Goal: Task Accomplishment & Management: Manage account settings

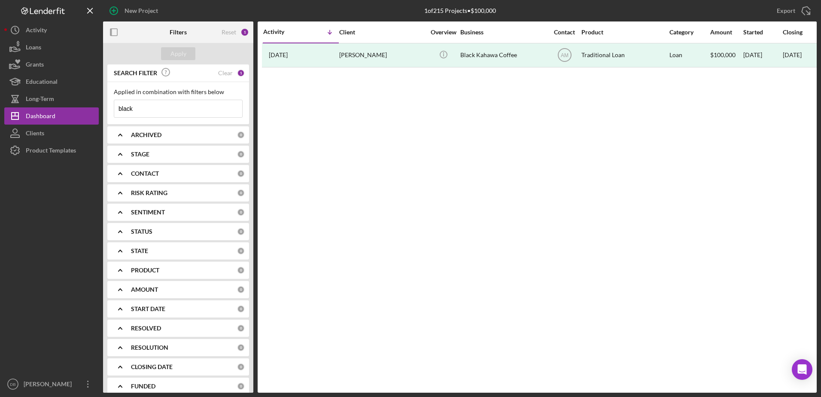
drag, startPoint x: 192, startPoint y: 133, endPoint x: 190, endPoint y: 140, distance: 7.6
click at [192, 133] on div "ARCHIVED" at bounding box center [184, 134] width 106 height 7
click at [117, 170] on input "Active" at bounding box center [118, 170] width 9 height 9
checkbox input "true"
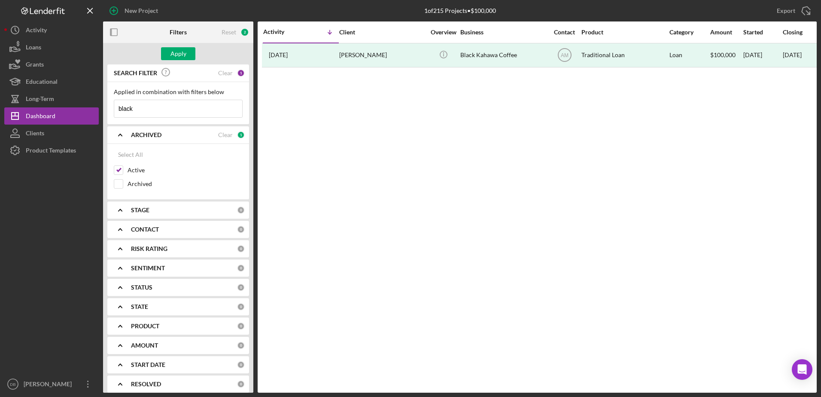
click at [128, 132] on icon "Icon/Expander" at bounding box center [119, 134] width 21 height 21
click at [135, 177] on div "CONTACT 0" at bounding box center [188, 174] width 114 height 8
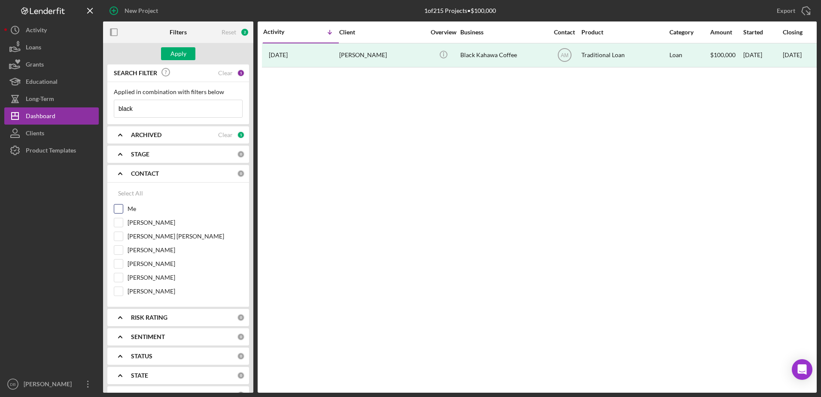
click at [124, 210] on div "Me" at bounding box center [178, 211] width 129 height 14
click at [118, 212] on input "Me" at bounding box center [118, 208] width 9 height 9
checkbox input "true"
click at [218, 72] on div "Clear" at bounding box center [225, 73] width 15 height 7
click at [170, 51] on div "Apply" at bounding box center [178, 53] width 16 height 13
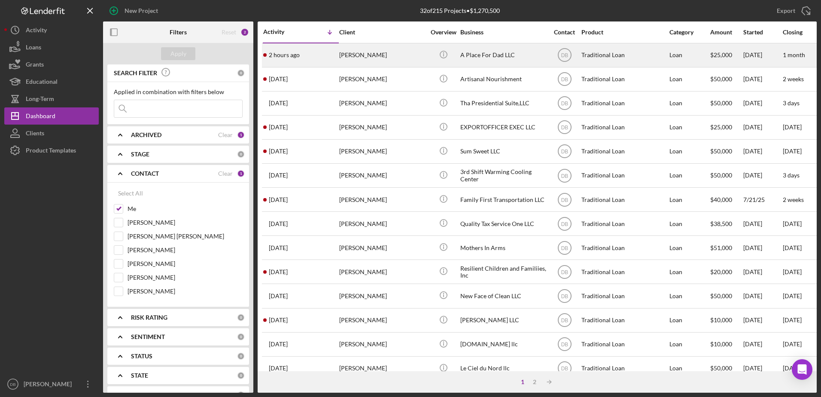
click at [337, 52] on div "2 hours ago [PERSON_NAME]" at bounding box center [300, 55] width 75 height 23
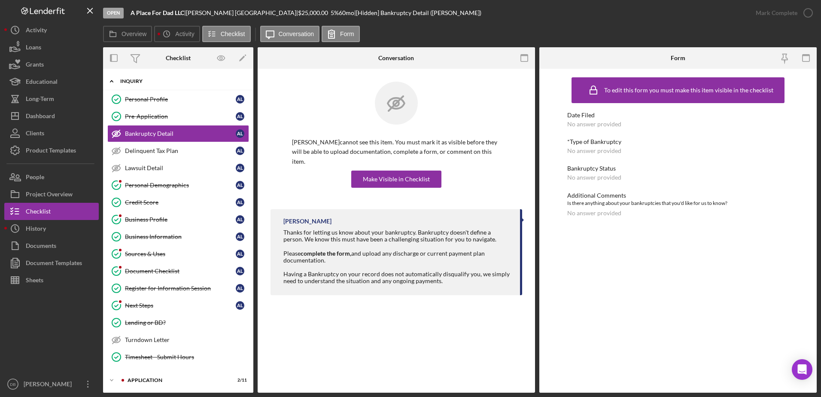
click at [127, 86] on div "Icon/Expander Inquiry 12 / 16" at bounding box center [178, 82] width 150 height 18
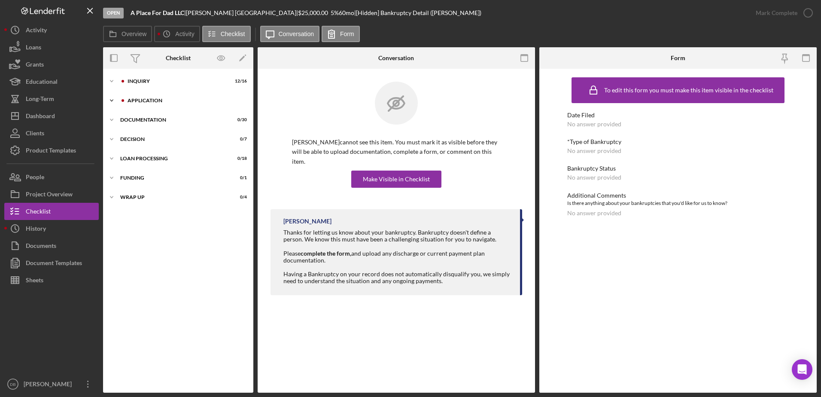
click at [127, 104] on div "Icon/Expander Application 2 / 11" at bounding box center [178, 100] width 150 height 17
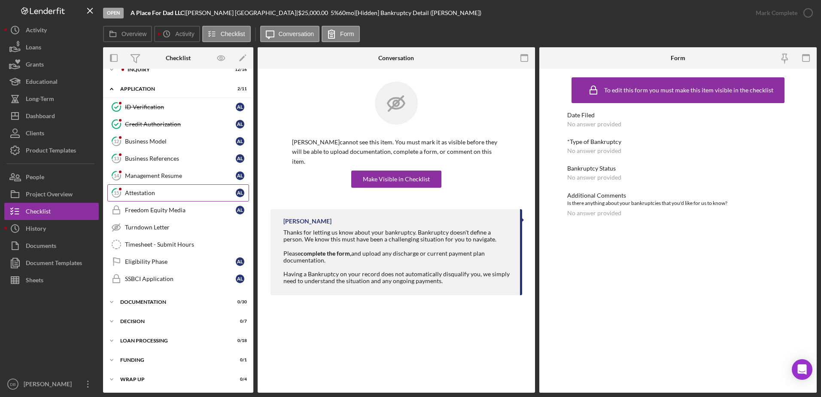
click at [142, 194] on div "Attestation" at bounding box center [180, 192] width 111 height 7
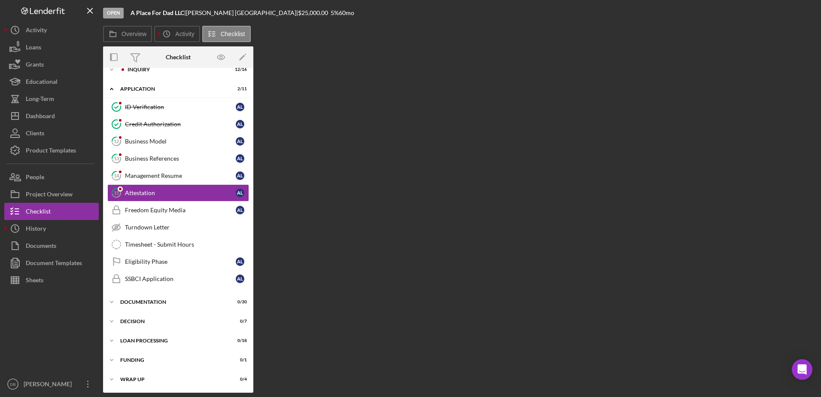
scroll to position [11, 0]
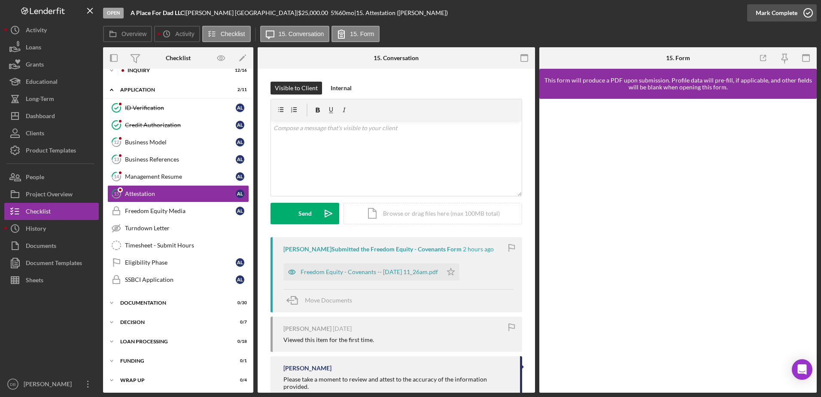
click at [786, 16] on div "Mark Complete" at bounding box center [777, 12] width 42 height 17
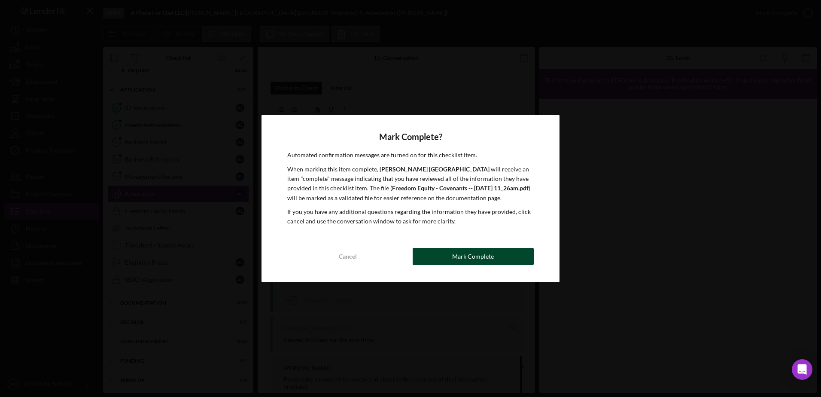
click at [512, 255] on button "Mark Complete" at bounding box center [473, 256] width 121 height 17
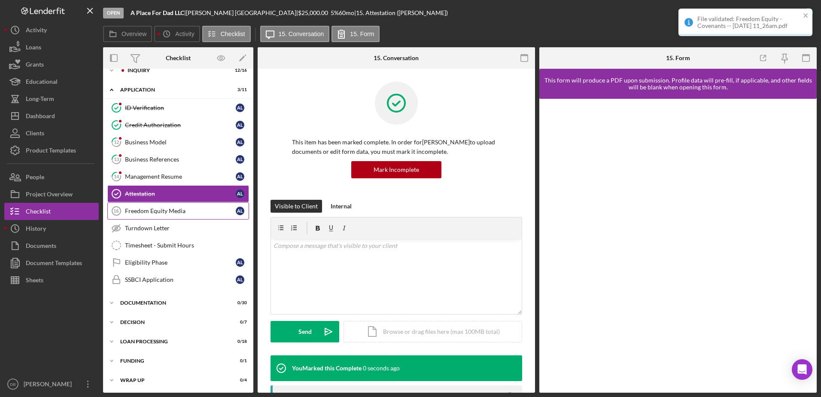
click at [156, 211] on div "Freedom Equity Media" at bounding box center [180, 210] width 111 height 7
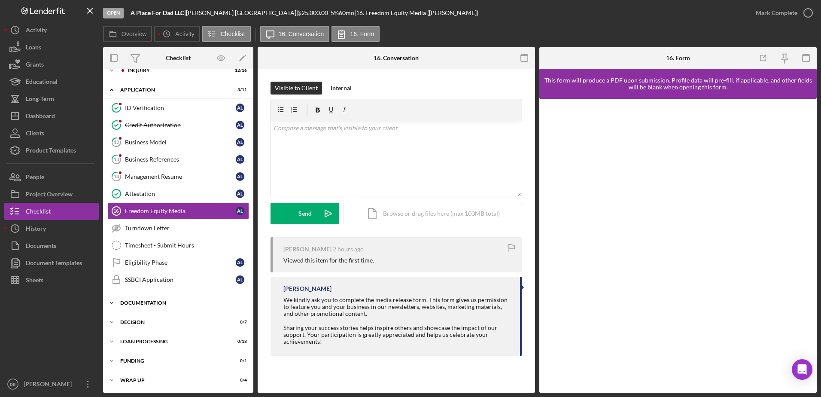
click at [155, 303] on div "Documentation" at bounding box center [181, 302] width 122 height 5
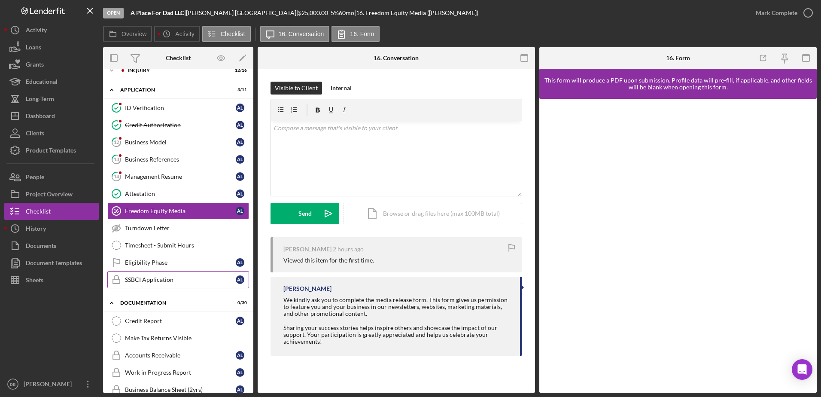
click at [155, 277] on div "SSBCI Application" at bounding box center [180, 279] width 111 height 7
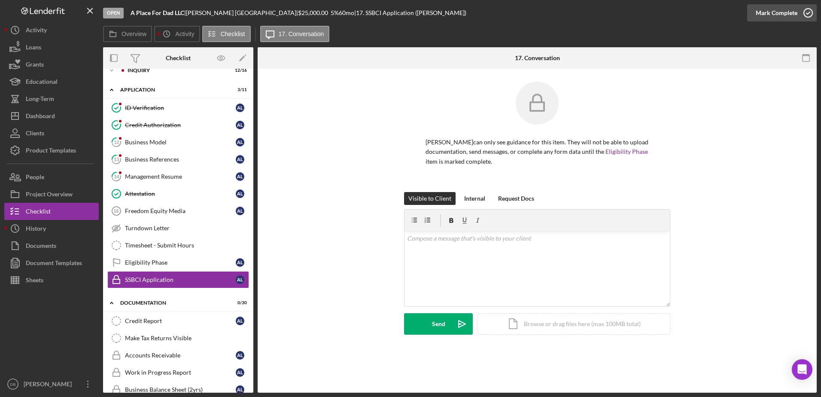
click at [788, 13] on div "Mark Complete" at bounding box center [777, 12] width 42 height 17
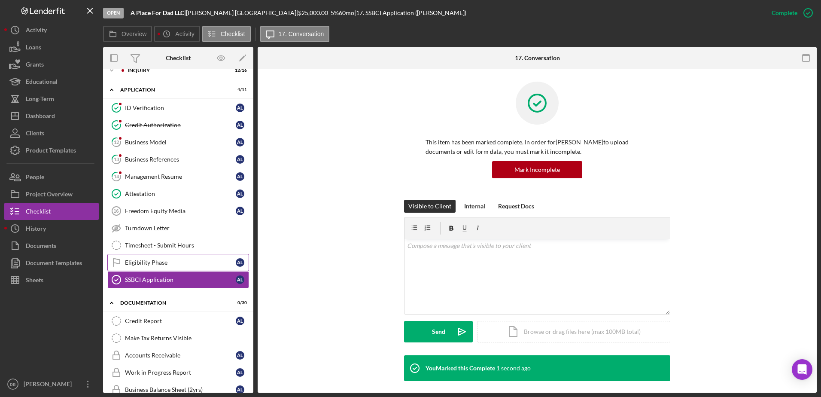
click at [146, 264] on div "Eligibility Phase" at bounding box center [180, 262] width 111 height 7
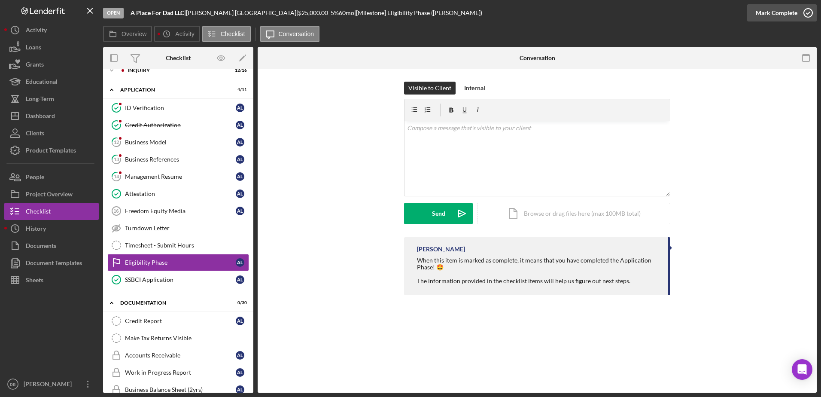
click at [795, 13] on div "Mark Complete" at bounding box center [777, 12] width 42 height 17
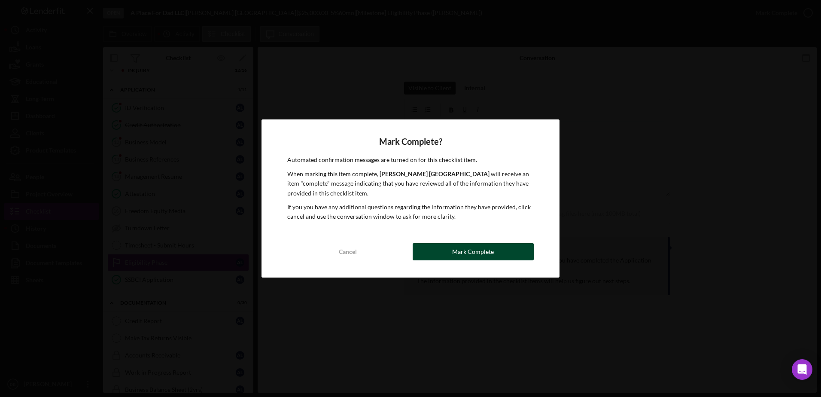
click at [513, 247] on button "Mark Complete" at bounding box center [473, 251] width 121 height 17
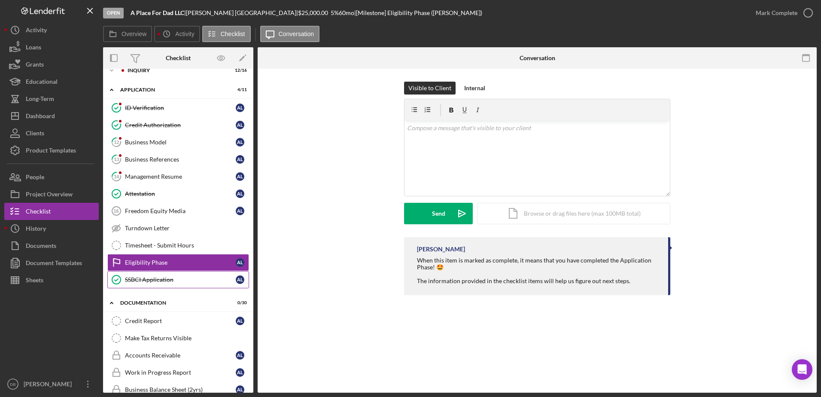
click at [147, 279] on div "SSBCI Application" at bounding box center [180, 279] width 111 height 7
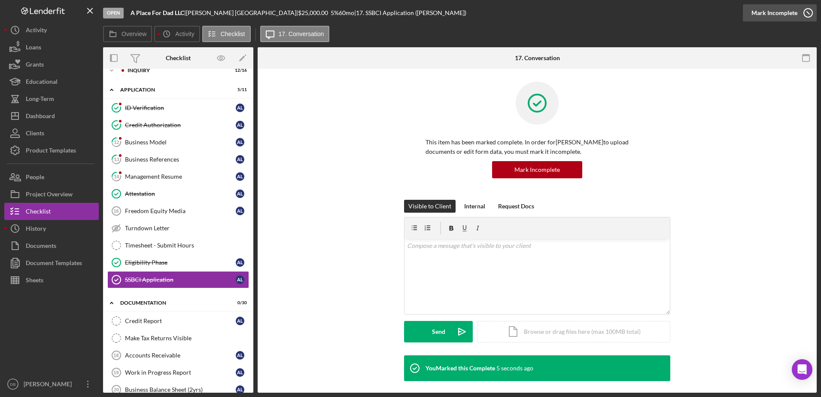
click at [780, 17] on div "Mark Incomplete" at bounding box center [774, 12] width 46 height 17
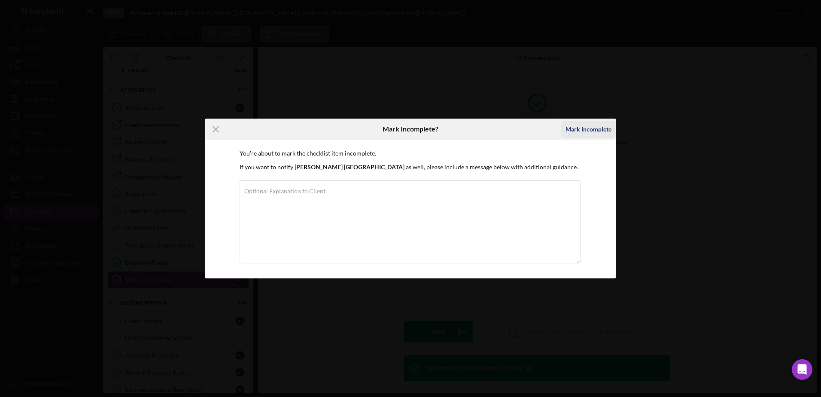
click at [594, 130] on div "Mark Incomplete" at bounding box center [588, 129] width 46 height 17
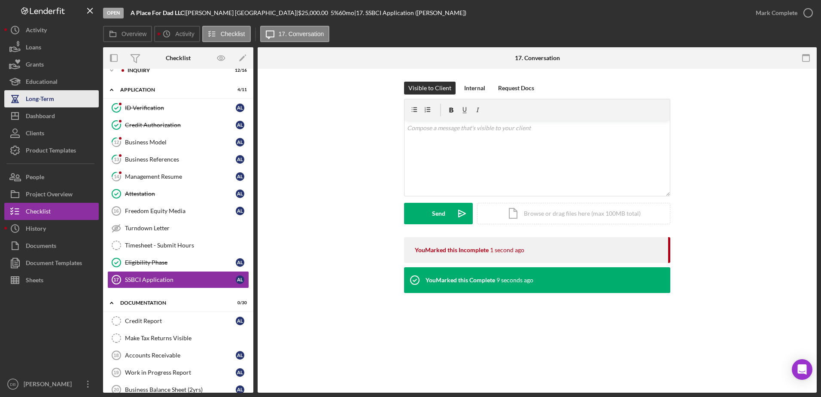
click at [20, 107] on icon "button" at bounding box center [14, 98] width 21 height 21
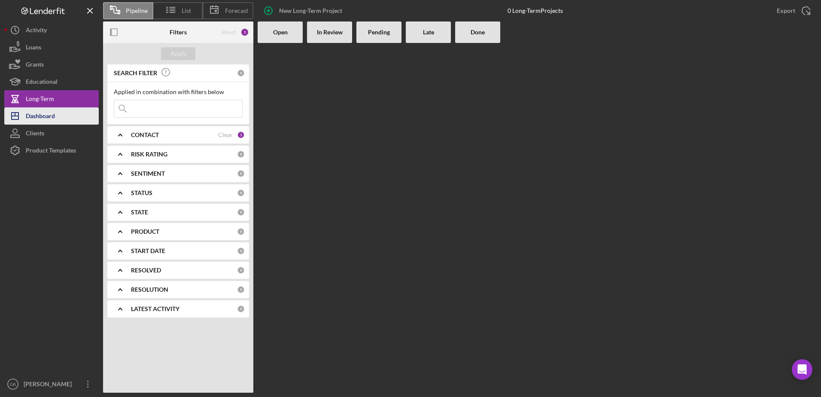
click at [21, 112] on icon "Icon/Dashboard" at bounding box center [14, 115] width 21 height 21
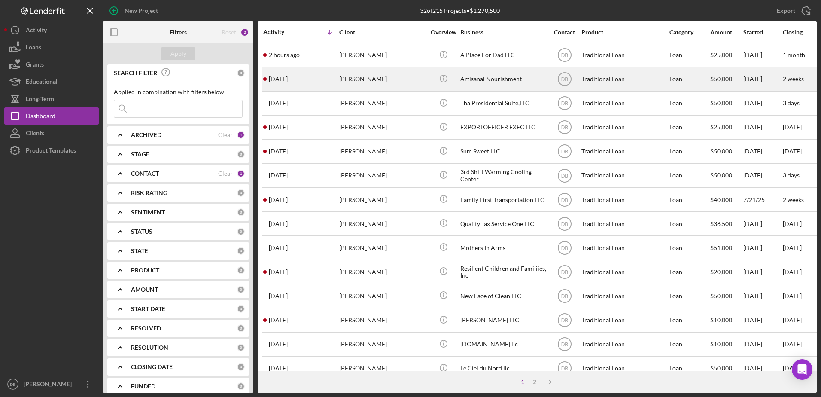
click at [407, 76] on div "[PERSON_NAME]" at bounding box center [382, 79] width 86 height 23
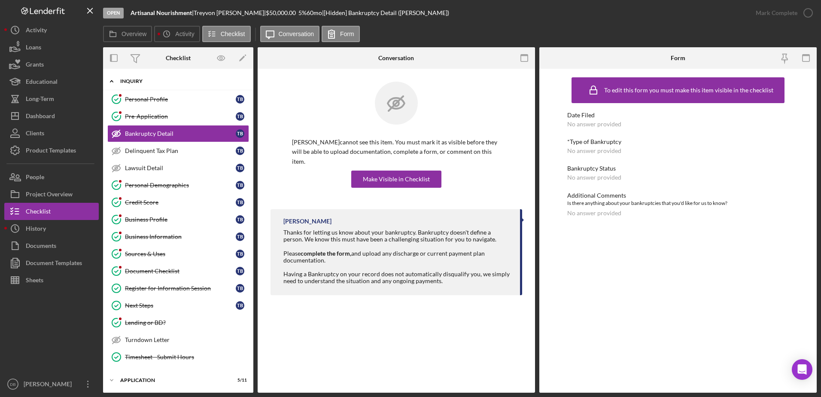
click at [149, 82] on div "Inquiry" at bounding box center [181, 81] width 122 height 5
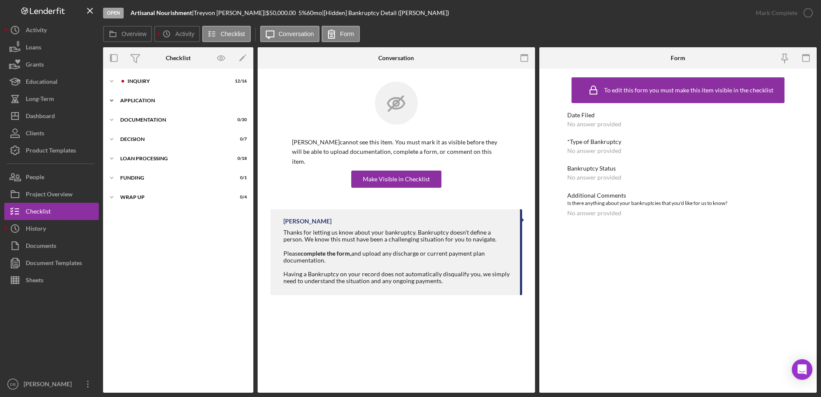
click at [147, 95] on div "Icon/Expander Application 5 / 11" at bounding box center [178, 100] width 150 height 17
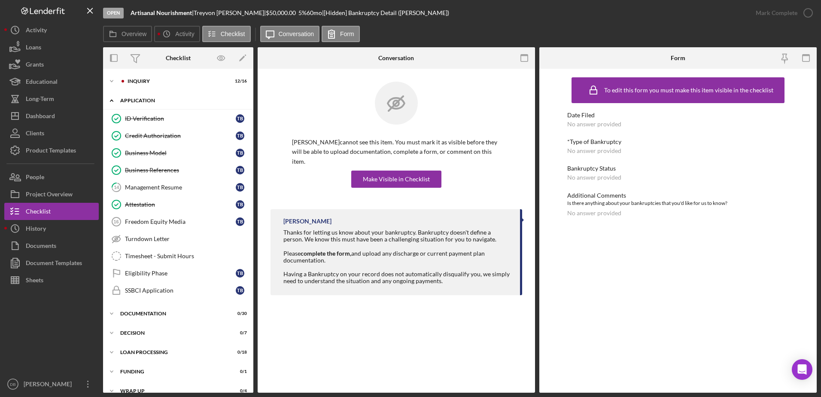
click at [147, 95] on div "Icon/Expander Application 5 / 11" at bounding box center [178, 101] width 150 height 18
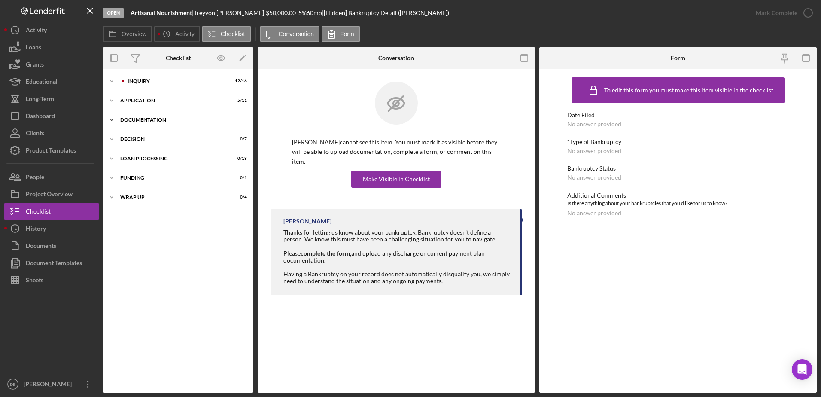
click at [151, 115] on div "Icon/Expander Documentation 0 / 30" at bounding box center [178, 119] width 150 height 17
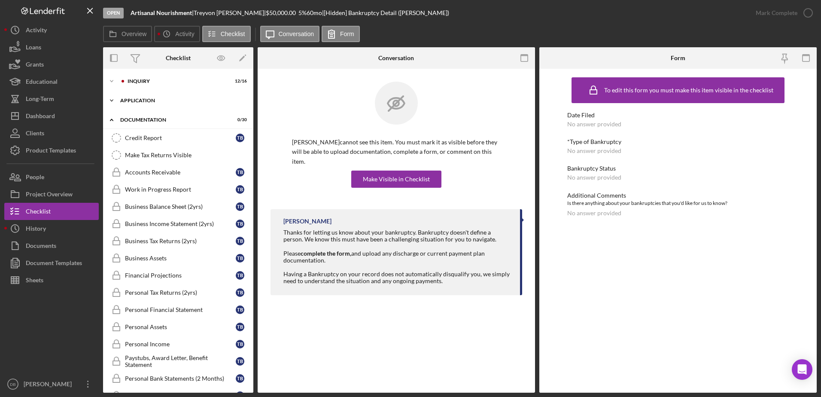
click at [150, 99] on div "Application" at bounding box center [181, 100] width 122 height 5
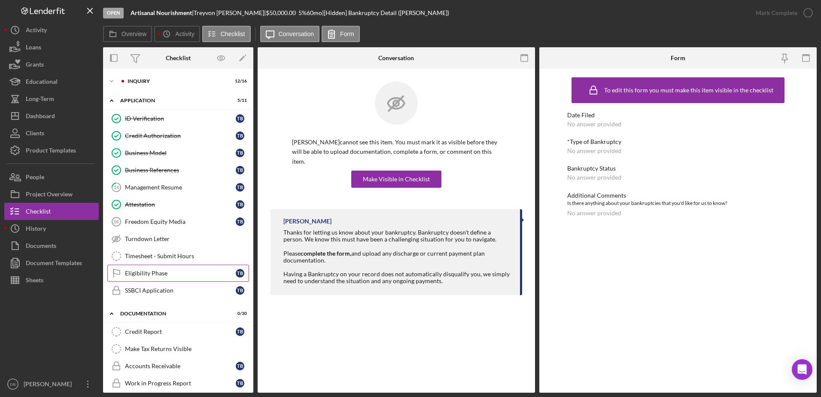
click at [150, 273] on div "Eligibility Phase" at bounding box center [180, 273] width 111 height 7
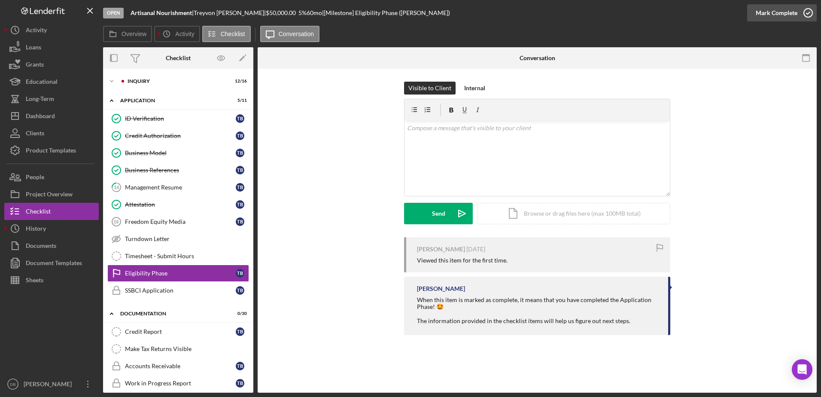
click at [774, 12] on div "Mark Complete" at bounding box center [777, 12] width 42 height 17
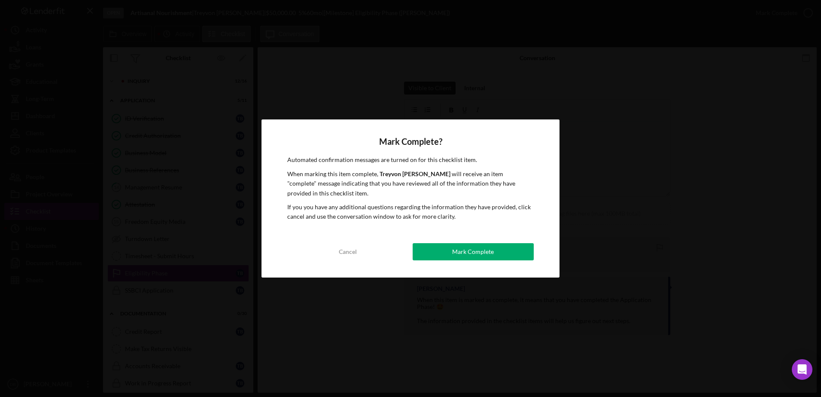
click at [462, 258] on div "Mark Complete" at bounding box center [473, 251] width 42 height 17
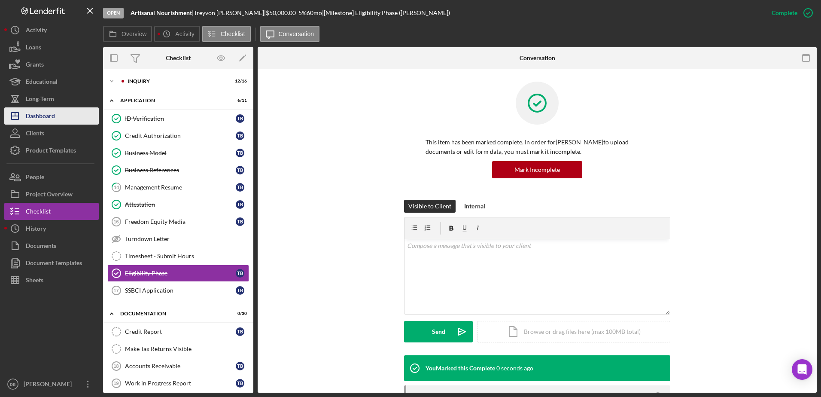
click at [31, 119] on div "Dashboard" at bounding box center [40, 116] width 29 height 19
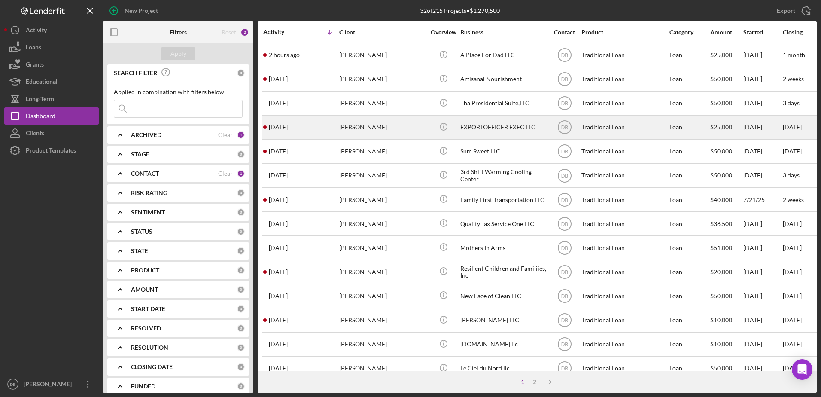
click at [320, 121] on div "[DATE] [PERSON_NAME]" at bounding box center [300, 127] width 75 height 23
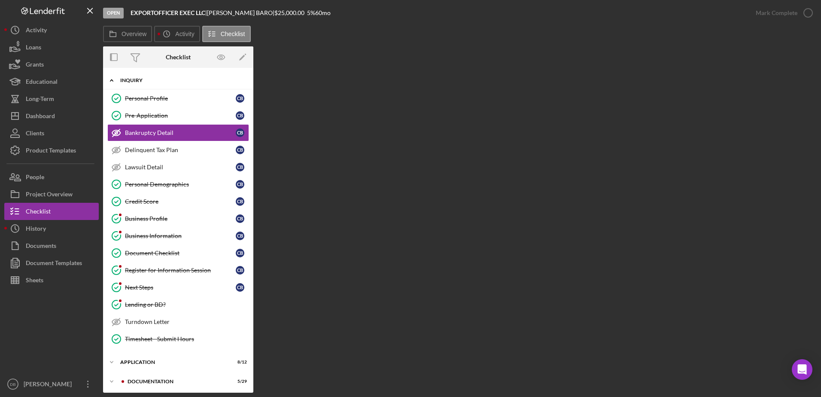
click at [135, 83] on div "Icon/Expander Inquiry 11 / 15" at bounding box center [178, 81] width 150 height 18
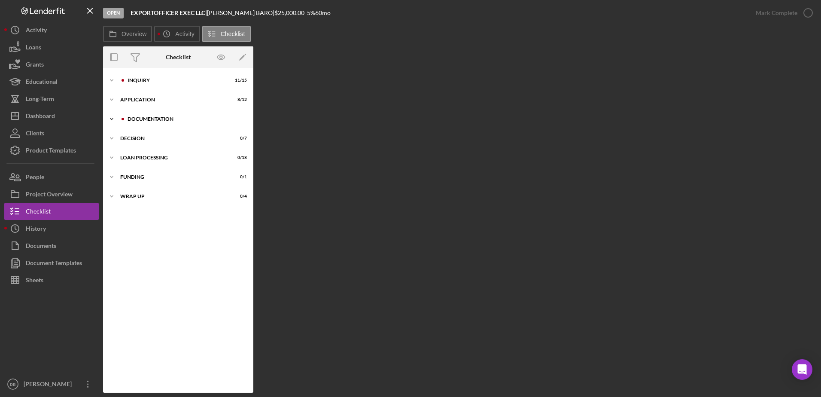
click at [135, 118] on div "Documentation" at bounding box center [184, 118] width 115 height 5
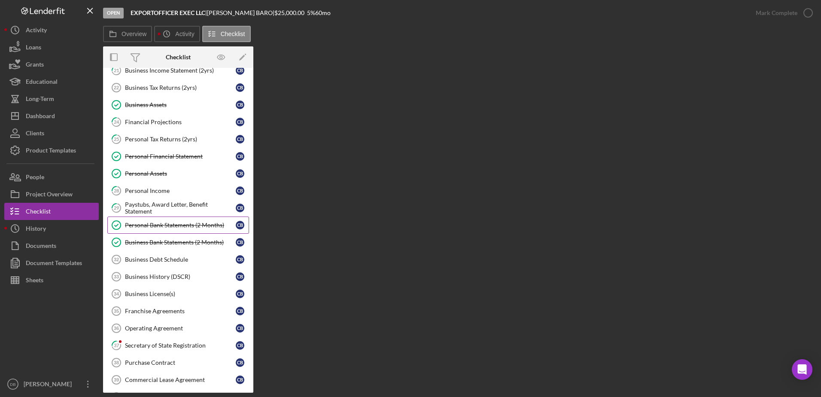
scroll to position [172, 0]
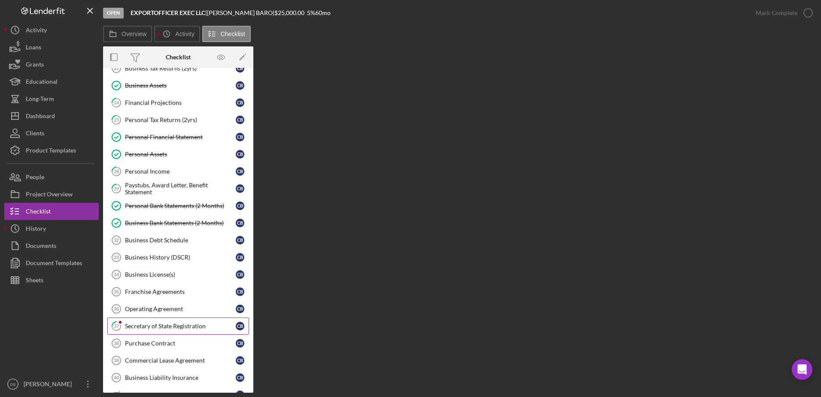
click at [151, 329] on div "Secretary of State Registration" at bounding box center [180, 325] width 111 height 7
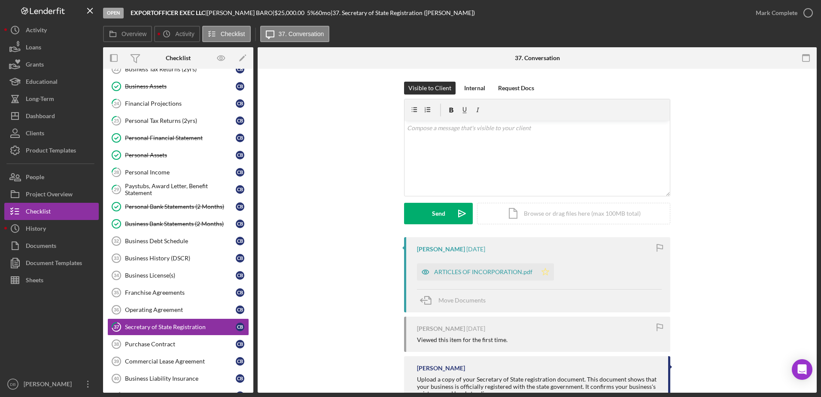
click at [544, 272] on icon "Icon/Star" at bounding box center [545, 271] width 17 height 17
click at [773, 14] on div "Mark Complete" at bounding box center [777, 12] width 42 height 17
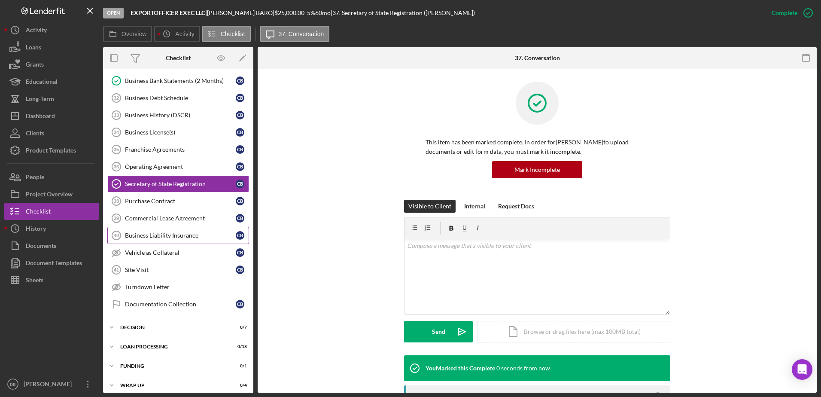
scroll to position [321, 0]
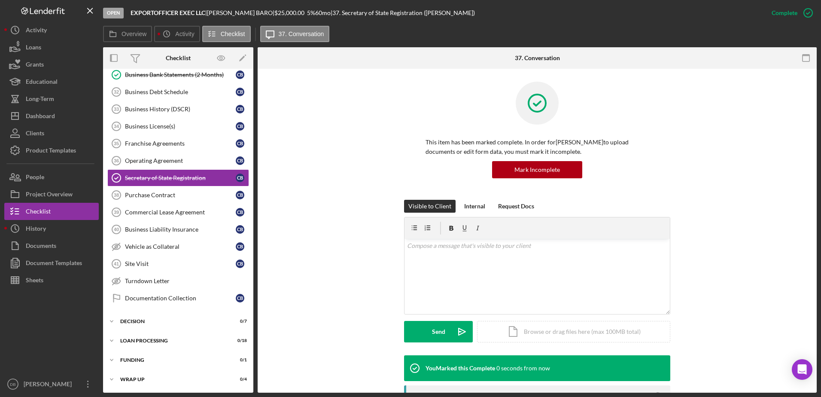
click at [1, 119] on div "Open EXPORTOFFICER EXEC LLC | [PERSON_NAME] | $25,000.00 5 % 60 mo | 37. Secret…" at bounding box center [410, 198] width 821 height 397
click at [19, 116] on icon "Icon/Dashboard" at bounding box center [14, 115] width 21 height 21
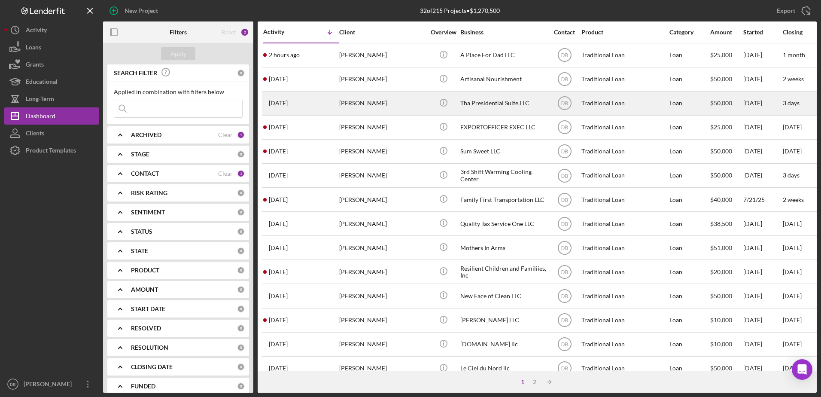
click at [372, 100] on div "[PERSON_NAME]" at bounding box center [382, 103] width 86 height 23
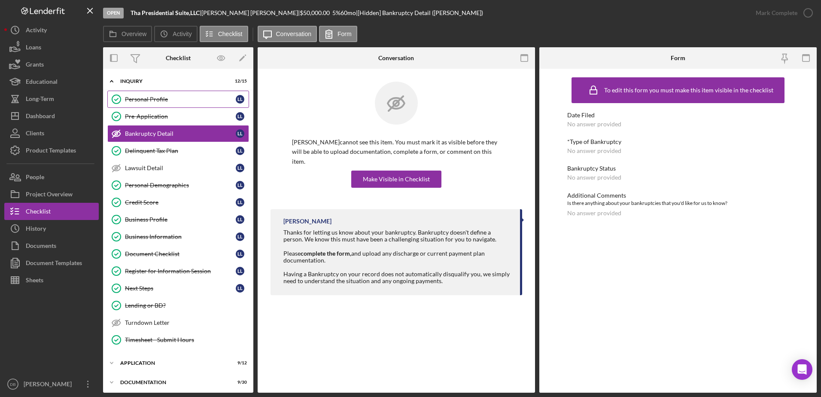
click at [140, 100] on div "Personal Profile" at bounding box center [180, 99] width 111 height 7
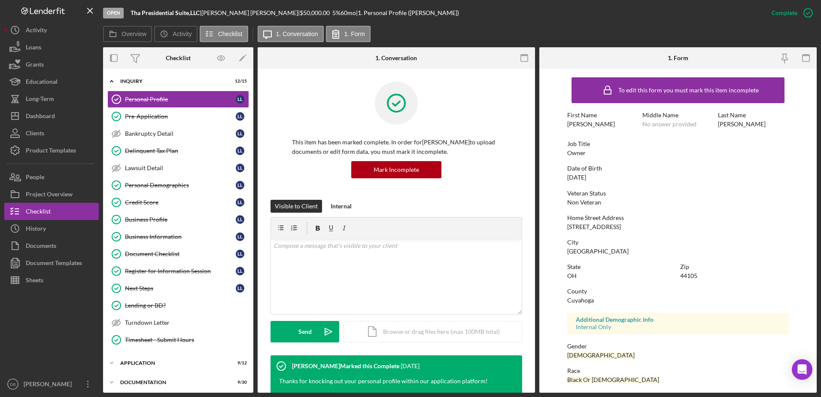
scroll to position [86, 0]
